Goal: Task Accomplishment & Management: Manage account settings

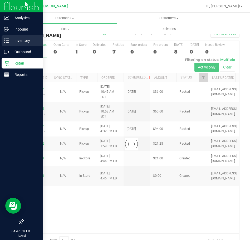
click at [12, 41] on p "Inventory" at bounding box center [25, 40] width 32 height 6
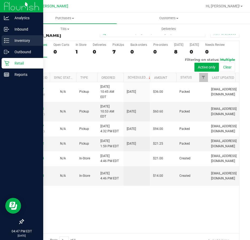
click at [13, 38] on p "Inventory" at bounding box center [25, 40] width 32 height 6
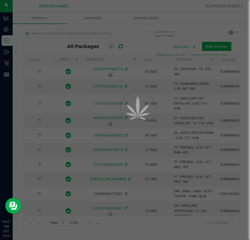
click at [58, 33] on div at bounding box center [125, 120] width 250 height 240
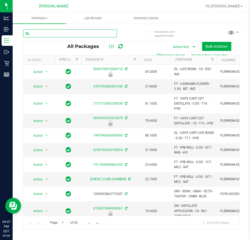
click at [58, 33] on input "text" at bounding box center [70, 34] width 94 height 8
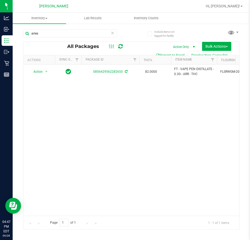
click at [176, 105] on div "Action Action Adjust qty Create package Edit attributes Global inventory Locate…" at bounding box center [131, 140] width 216 height 151
click at [49, 35] on input "aries" at bounding box center [70, 34] width 94 height 8
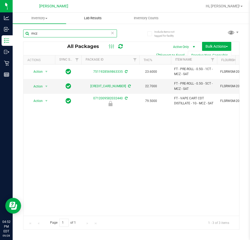
type input "mcz"
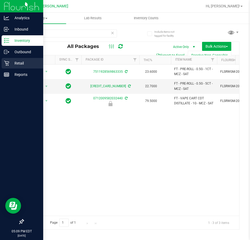
click at [16, 63] on p "Retail" at bounding box center [25, 63] width 32 height 6
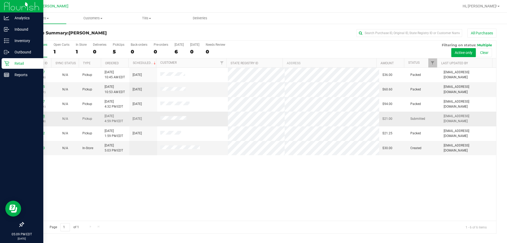
click at [41, 115] on link "12021839" at bounding box center [37, 116] width 15 height 4
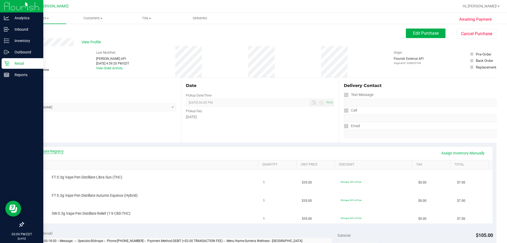
click at [54, 152] on link "View State Registry" at bounding box center [48, 150] width 32 height 5
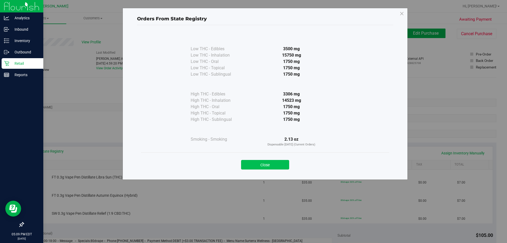
click at [250, 163] on button "Close" at bounding box center [265, 164] width 48 height 9
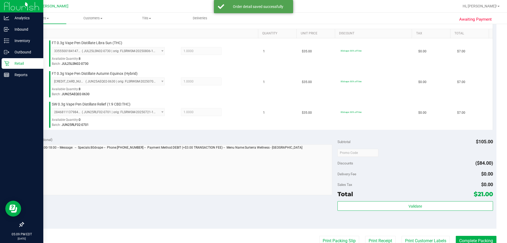
scroll to position [158, 0]
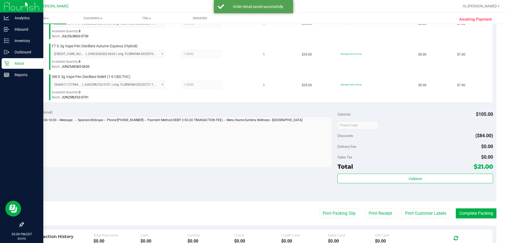
drag, startPoint x: 417, startPoint y: 186, endPoint x: 414, endPoint y: 184, distance: 4.1
click at [250, 185] on div "Validate" at bounding box center [414, 185] width 155 height 24
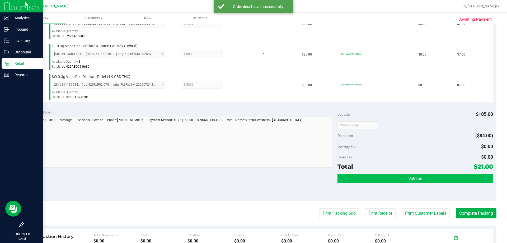
drag, startPoint x: 413, startPoint y: 184, endPoint x: 413, endPoint y: 180, distance: 3.4
click at [250, 182] on div "Validate" at bounding box center [414, 185] width 155 height 24
click at [250, 178] on span "Validate" at bounding box center [414, 178] width 13 height 4
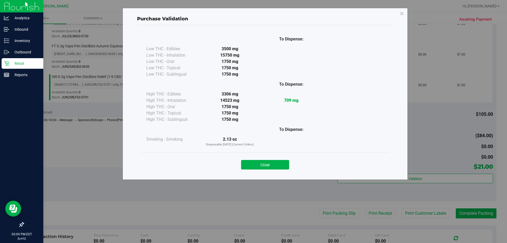
drag, startPoint x: 264, startPoint y: 161, endPoint x: 335, endPoint y: 160, distance: 71.0
click at [250, 162] on button "Close" at bounding box center [265, 164] width 48 height 9
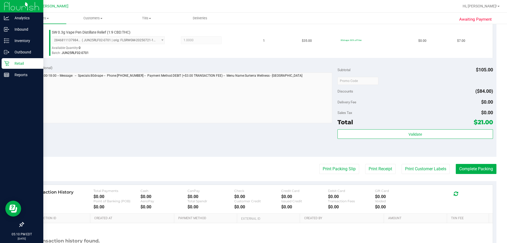
scroll to position [237, 0]
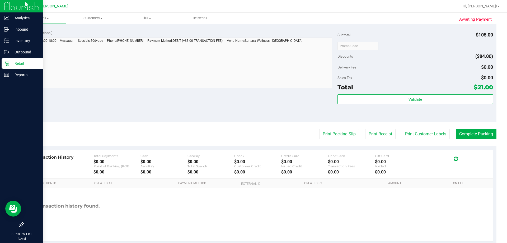
click at [250, 127] on purchase-details "Back Edit Purchase Cancel Purchase View Profile # 12021839 BioTrack ID: - Submi…" at bounding box center [259, 18] width 473 height 454
click at [250, 135] on button "Print Customer Labels" at bounding box center [425, 134] width 48 height 10
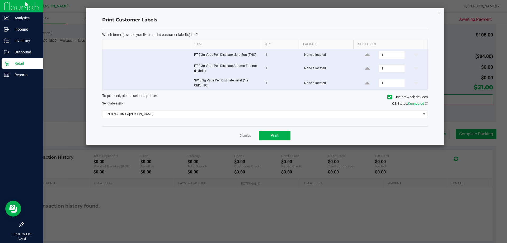
click at [250, 141] on div "Dismiss Print" at bounding box center [264, 135] width 325 height 18
click at [250, 133] on button "Print" at bounding box center [275, 135] width 32 height 9
click at [243, 134] on link "Dismiss" at bounding box center [244, 135] width 11 height 4
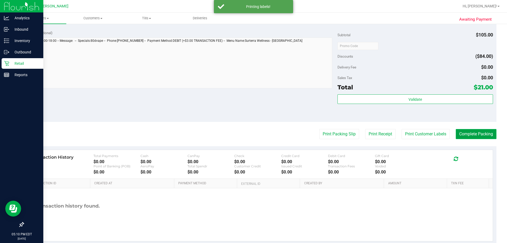
click at [250, 133] on button "Complete Packing" at bounding box center [475, 134] width 41 height 10
